Goal: Navigation & Orientation: Go to known website

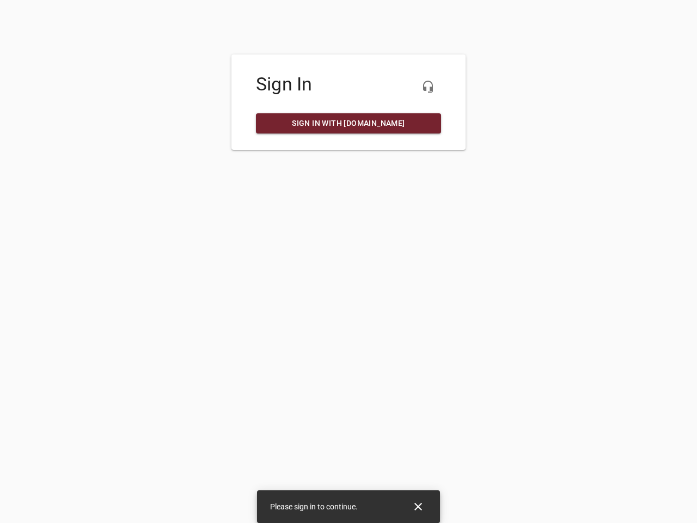
click at [428, 87] on icon "button" at bounding box center [427, 86] width 13 height 13
click at [418, 506] on icon "Close" at bounding box center [418, 506] width 8 height 8
